Goal: Task Accomplishment & Management: Manage account settings

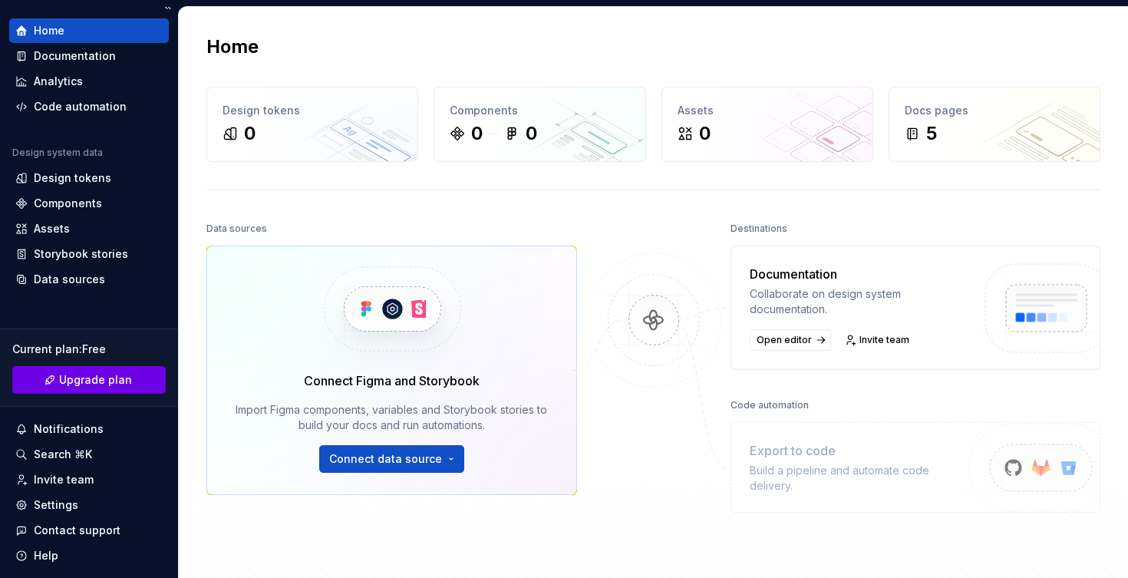
scroll to position [47, 0]
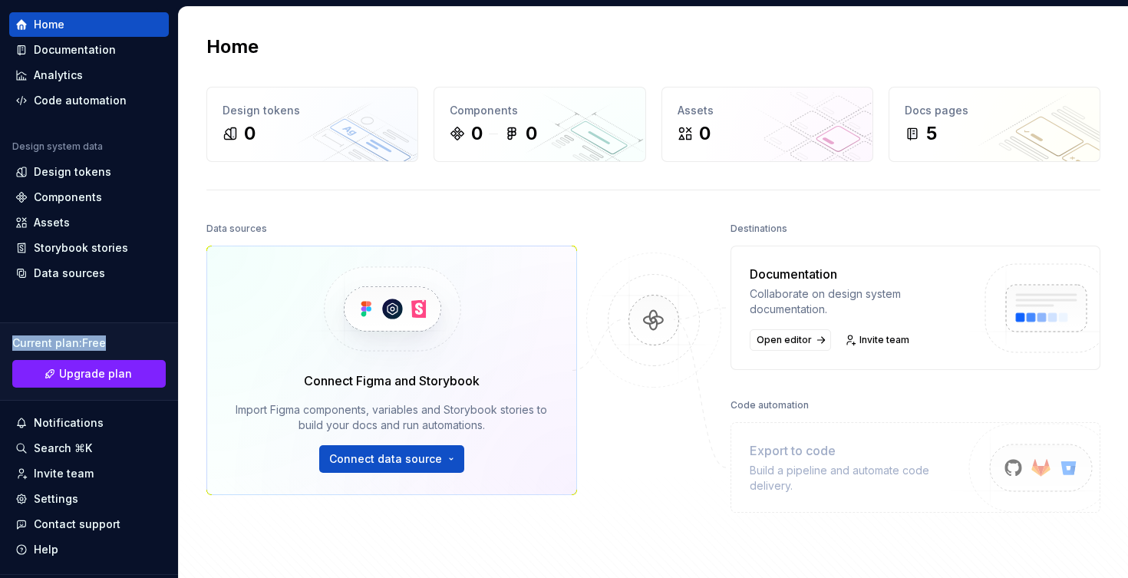
drag, startPoint x: 15, startPoint y: 338, endPoint x: 136, endPoint y: 338, distance: 120.5
click at [136, 338] on div "Current plan : Free" at bounding box center [88, 342] width 153 height 15
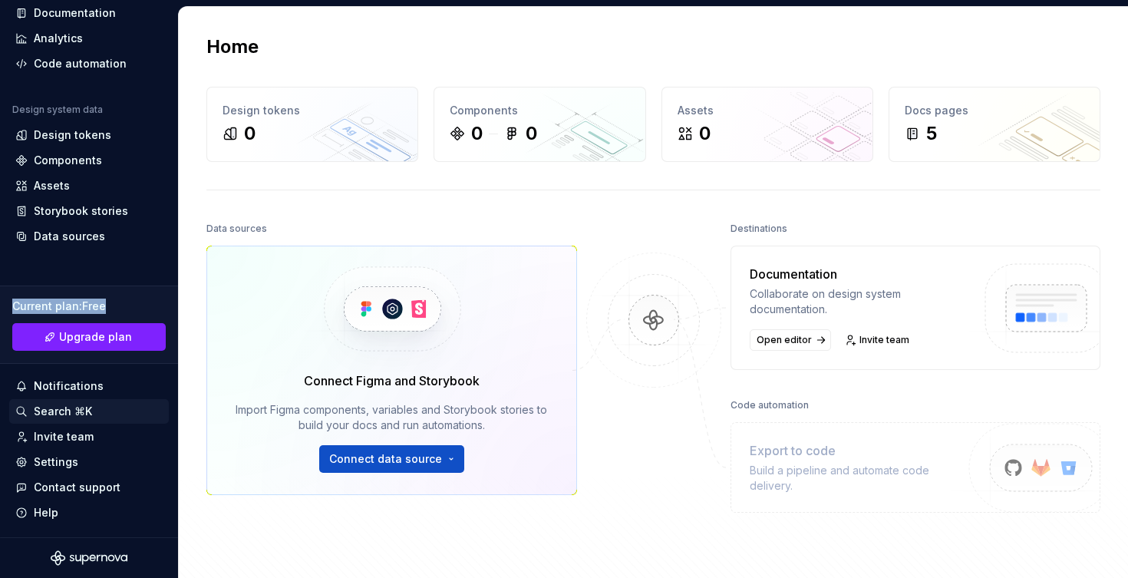
scroll to position [0, 0]
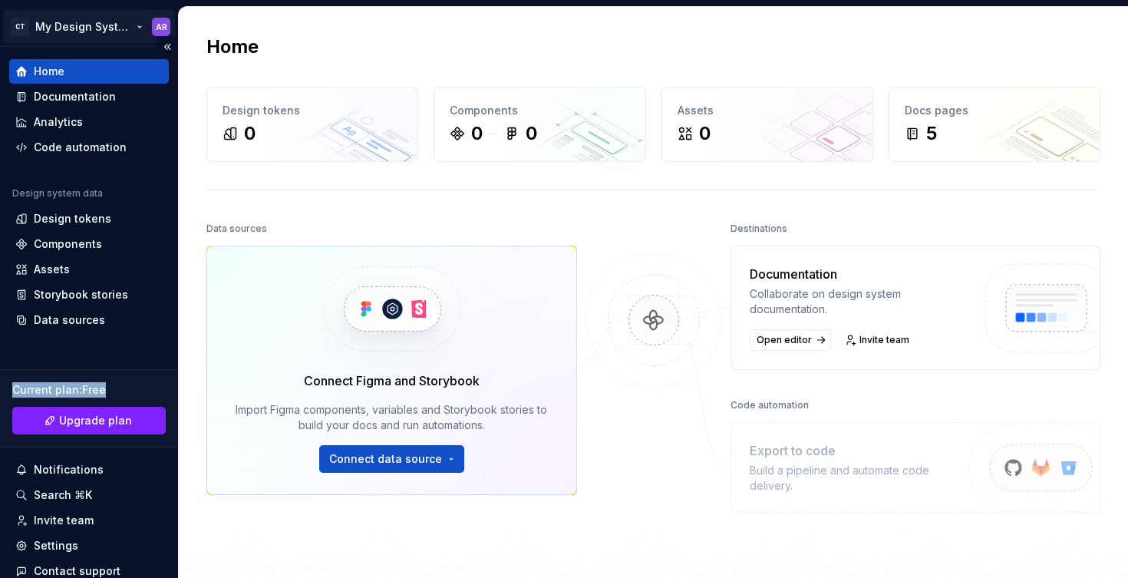
click at [138, 25] on html "CT My Design System AR Home Documentation Analytics Code automation Design syst…" at bounding box center [564, 289] width 1128 height 578
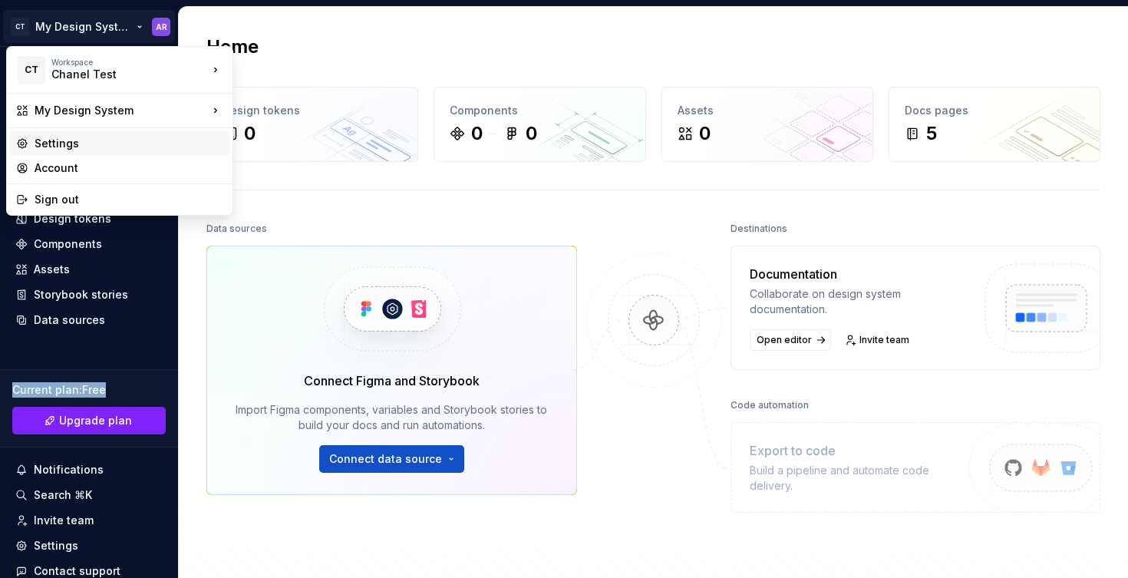
click at [75, 144] on div "Settings" at bounding box center [129, 143] width 189 height 15
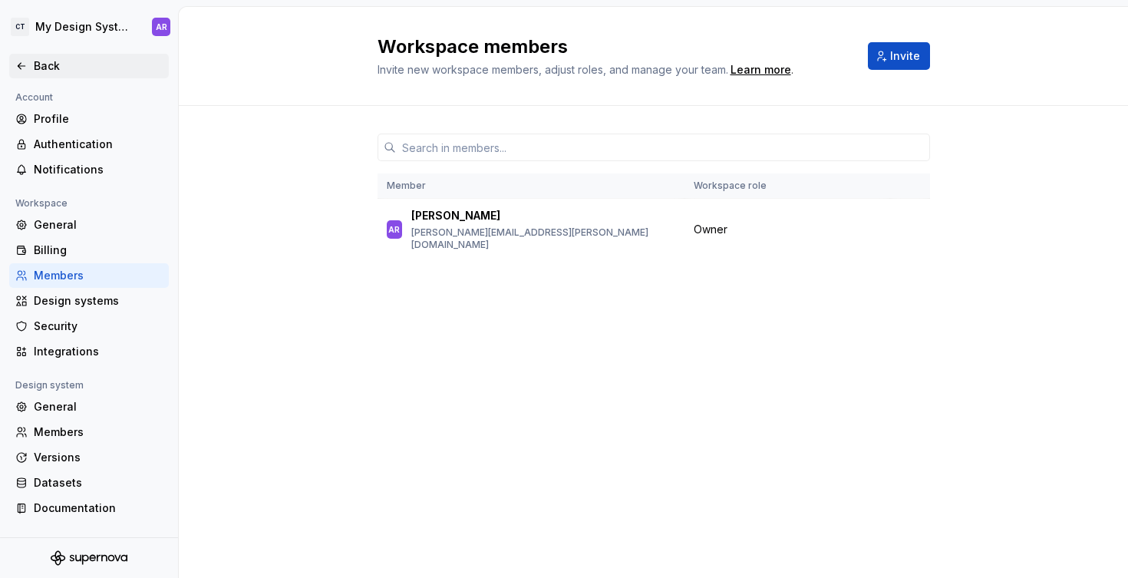
click at [44, 72] on div "Back" at bounding box center [98, 65] width 129 height 15
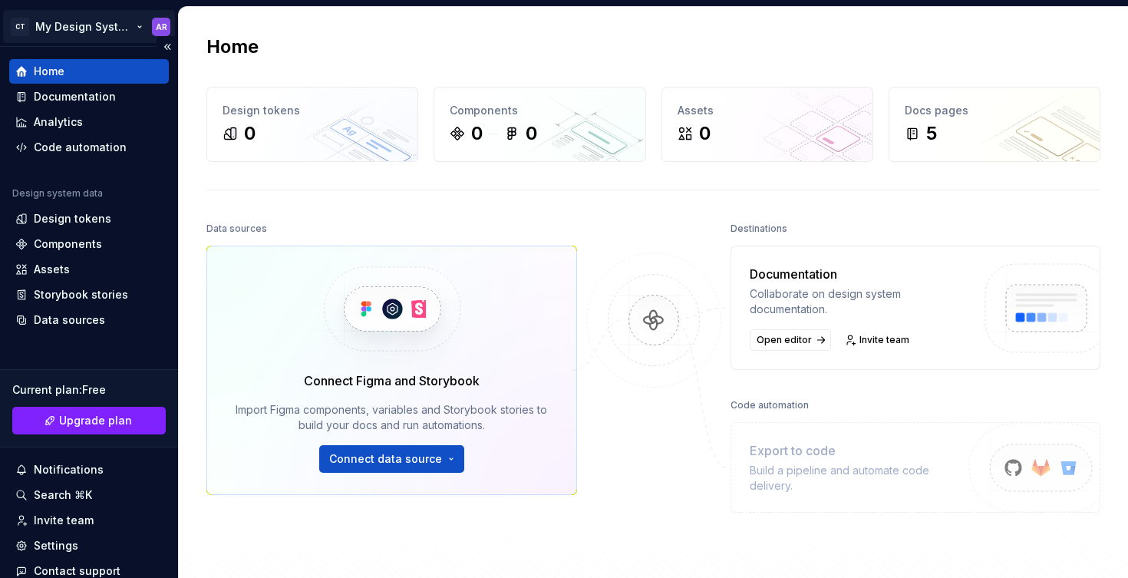
click at [112, 26] on html "CT My Design System AR Home Documentation Analytics Code automation Design syst…" at bounding box center [564, 289] width 1128 height 578
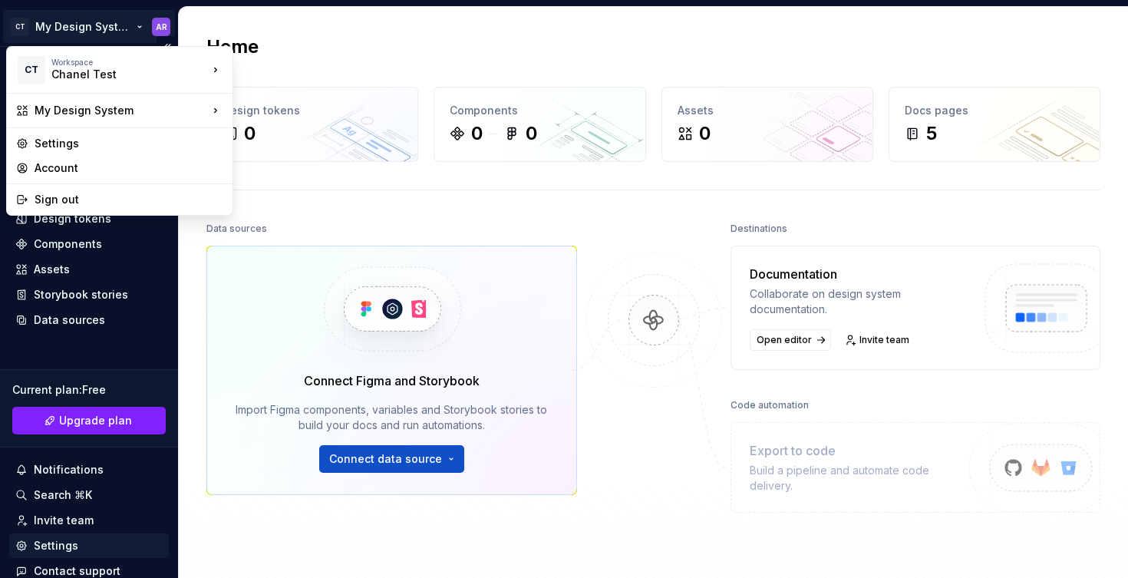
click at [72, 548] on html "CT My Design System AR Home Documentation Analytics Code automation Design syst…" at bounding box center [564, 289] width 1128 height 578
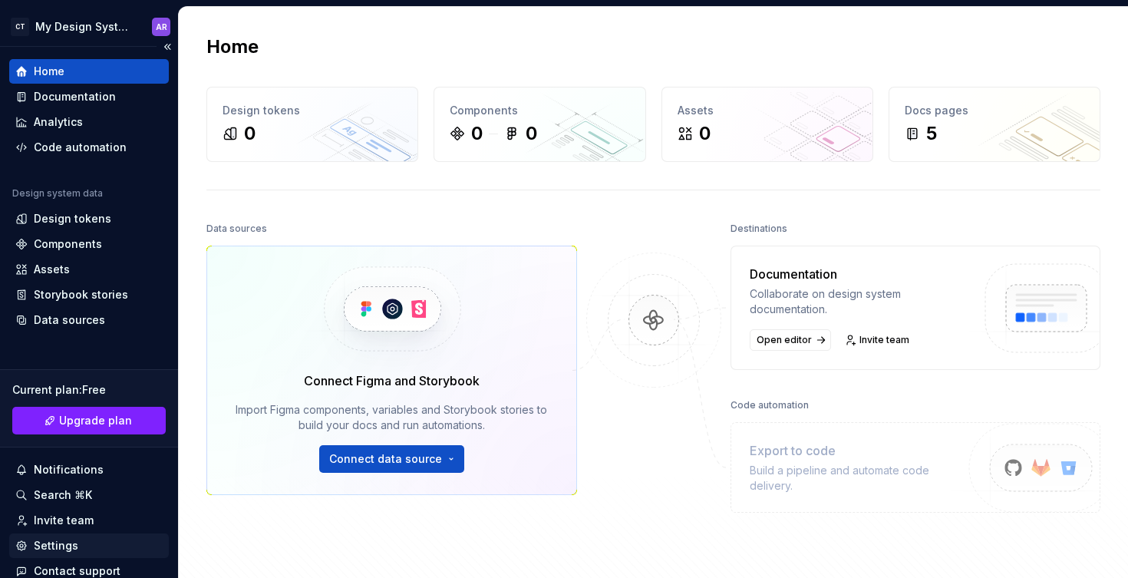
click at [57, 548] on div "Settings" at bounding box center [56, 545] width 45 height 15
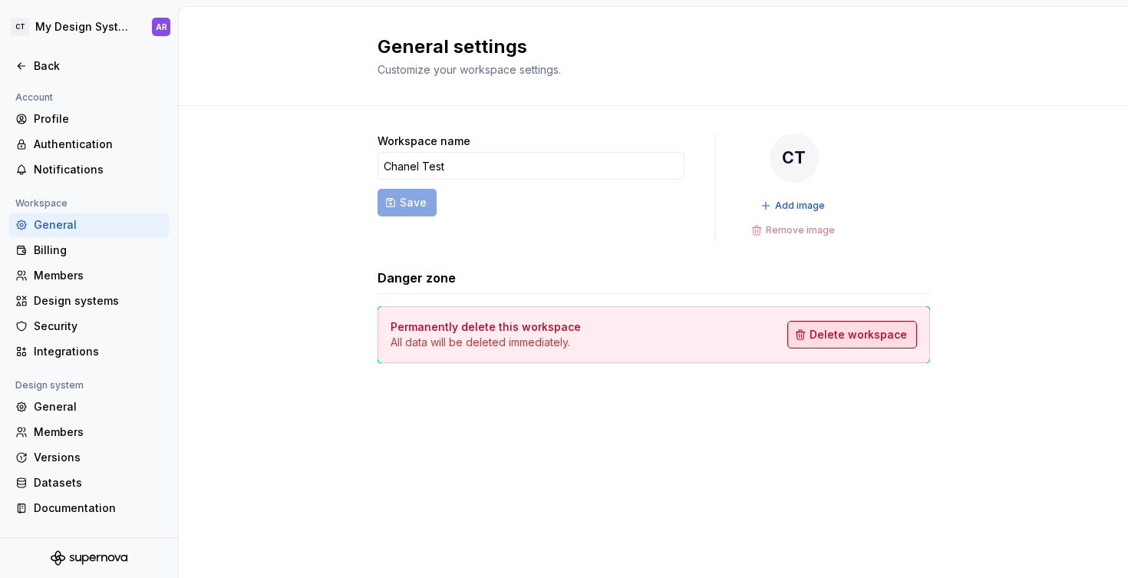
click at [890, 335] on span "Delete workspace" at bounding box center [858, 334] width 97 height 15
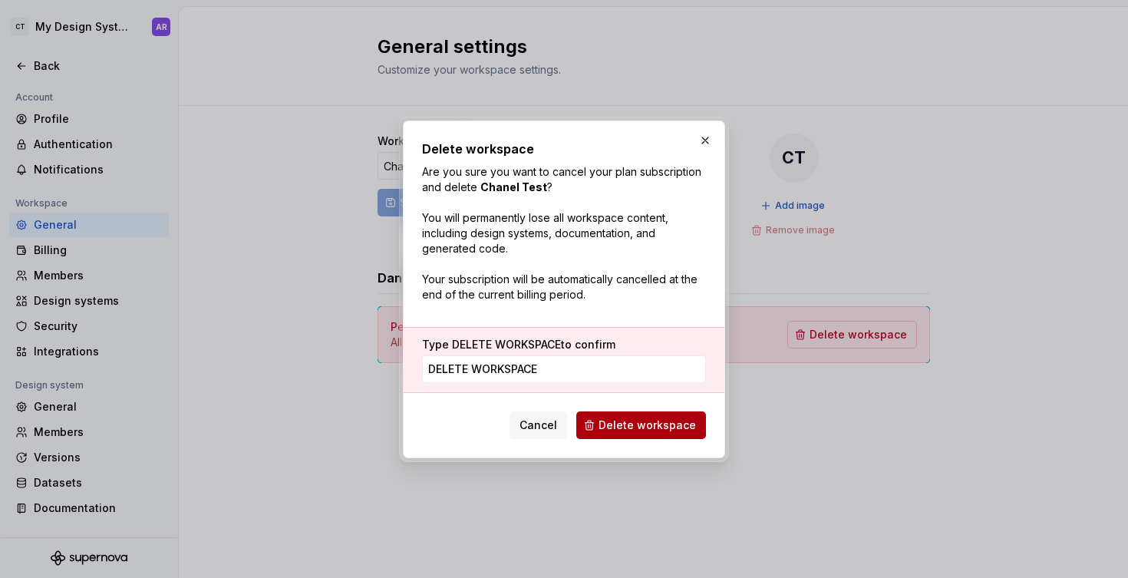
type input "DELETE WORKSPACE"
click at [655, 431] on span "Delete workspace" at bounding box center [647, 424] width 97 height 15
